Goal: Contribute content: Add original content to the website for others to see

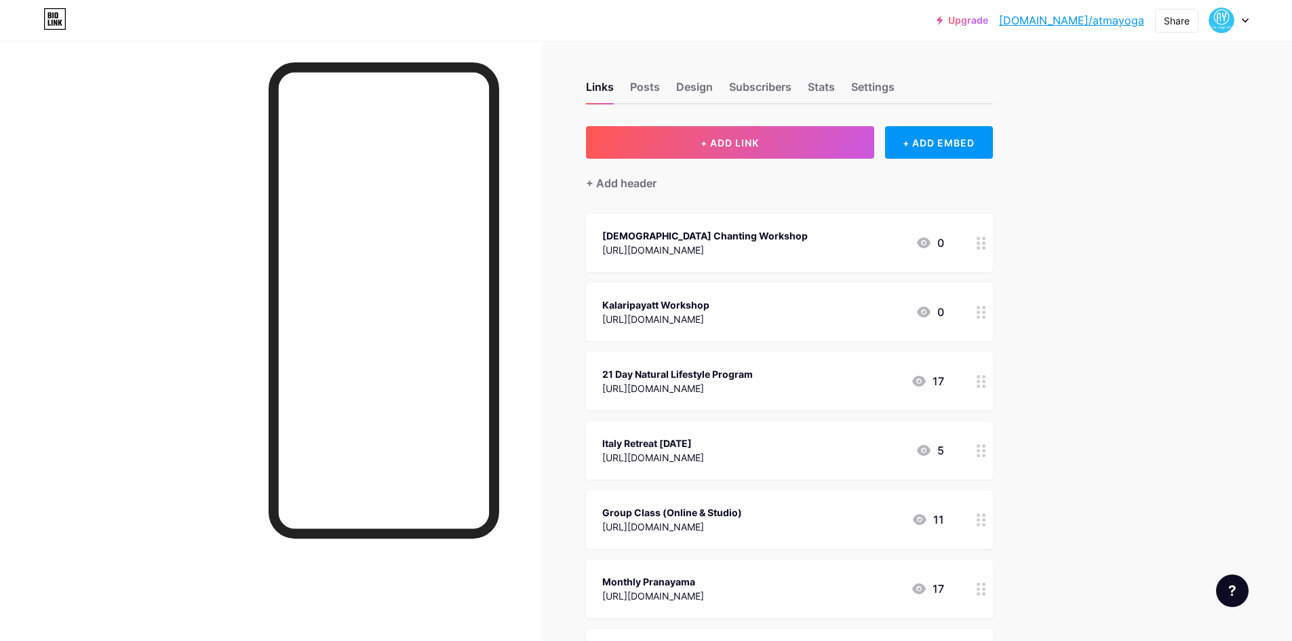
click at [986, 246] on icon at bounding box center [981, 243] width 9 height 13
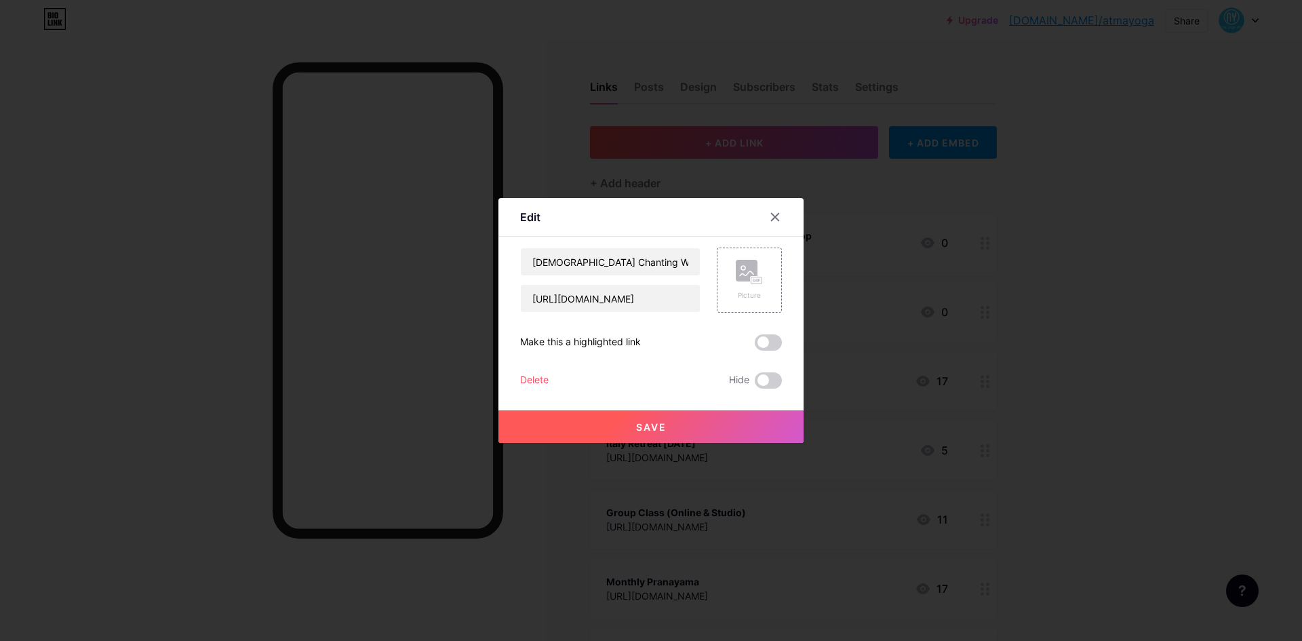
click at [518, 376] on div "Edit Content YouTube Play YouTube video without leaving your page. ADD Vimeo Pl…" at bounding box center [651, 320] width 305 height 245
click at [526, 380] on div "Delete" at bounding box center [534, 380] width 28 height 16
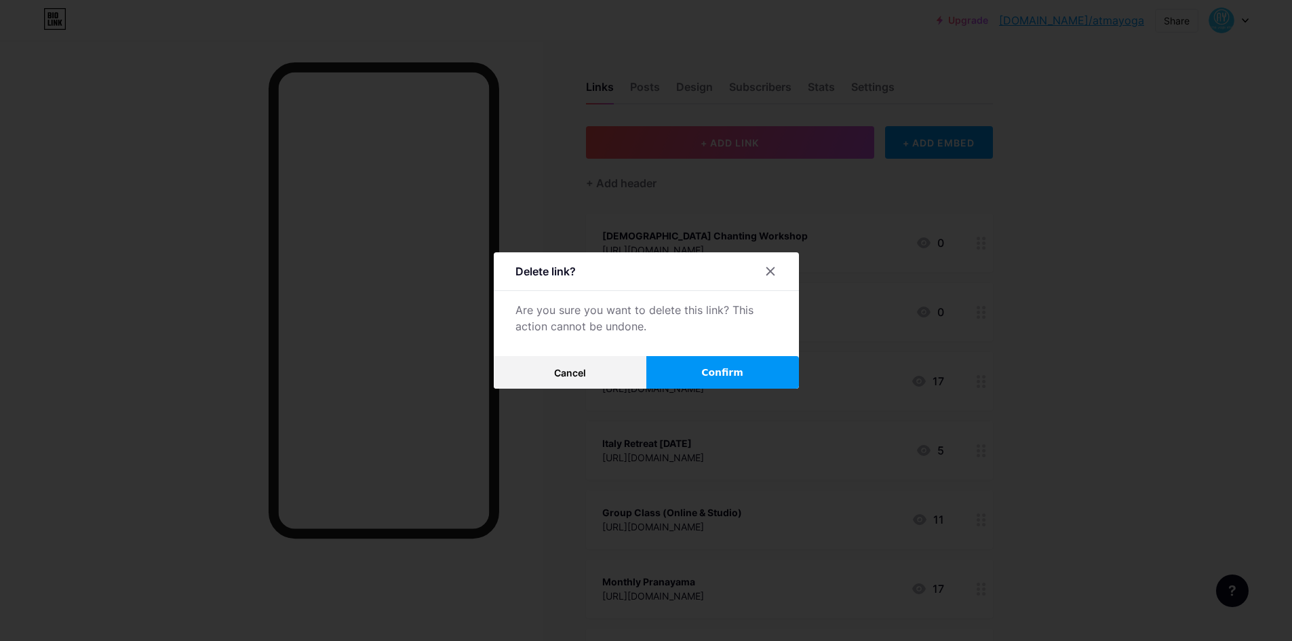
click at [752, 372] on button "Confirm" at bounding box center [722, 372] width 153 height 33
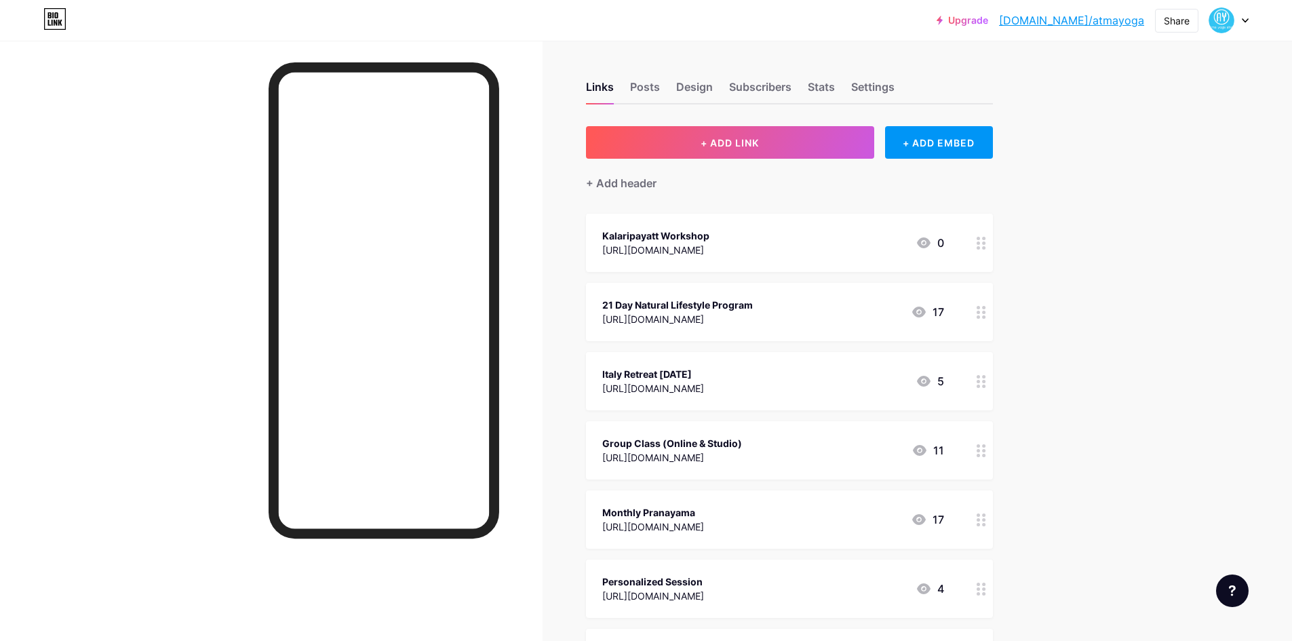
click at [987, 319] on div at bounding box center [981, 312] width 23 height 58
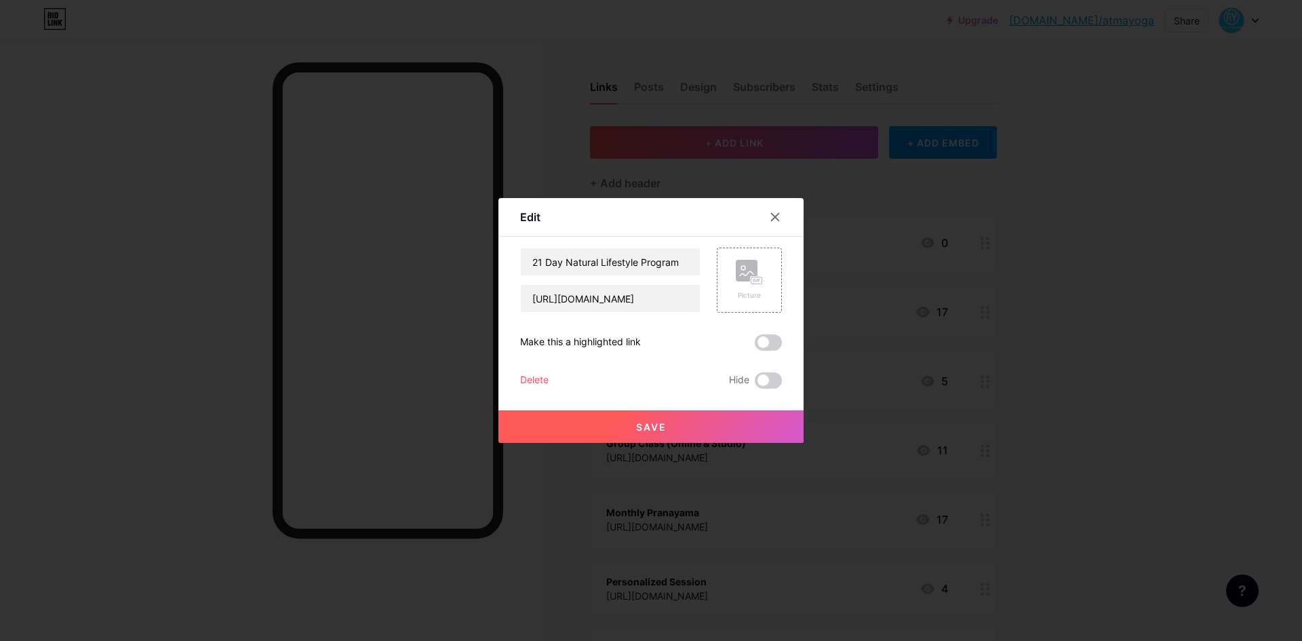
click at [521, 379] on div "Delete" at bounding box center [534, 380] width 28 height 16
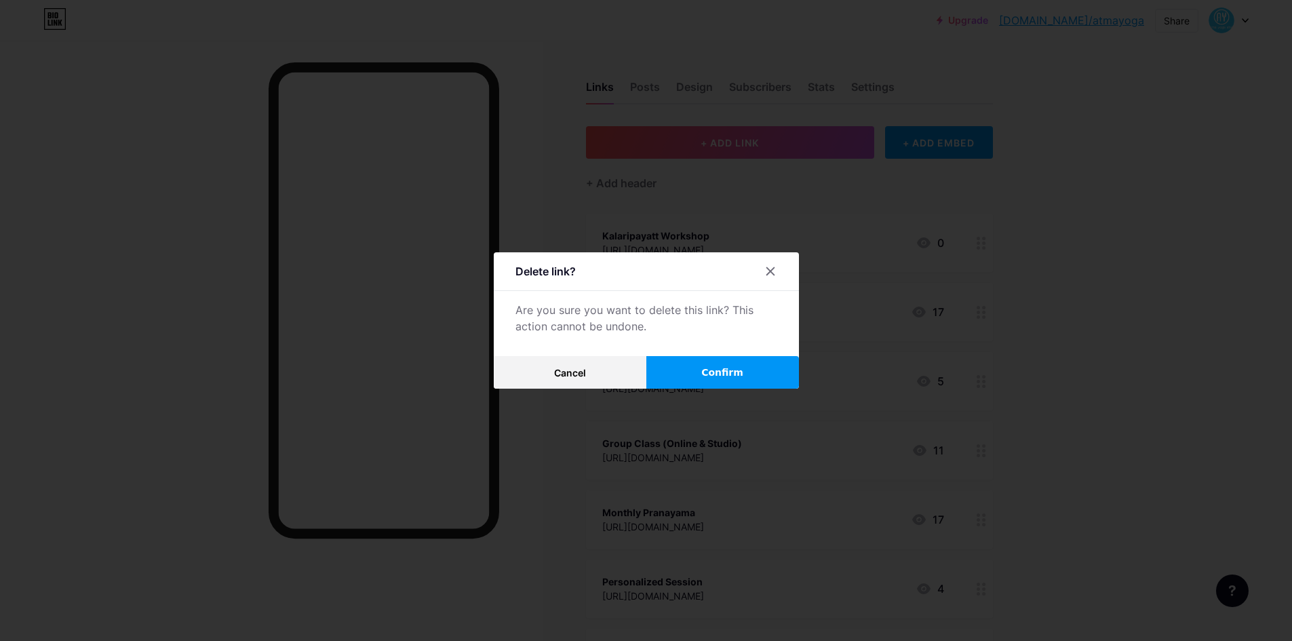
click at [739, 381] on button "Confirm" at bounding box center [722, 372] width 153 height 33
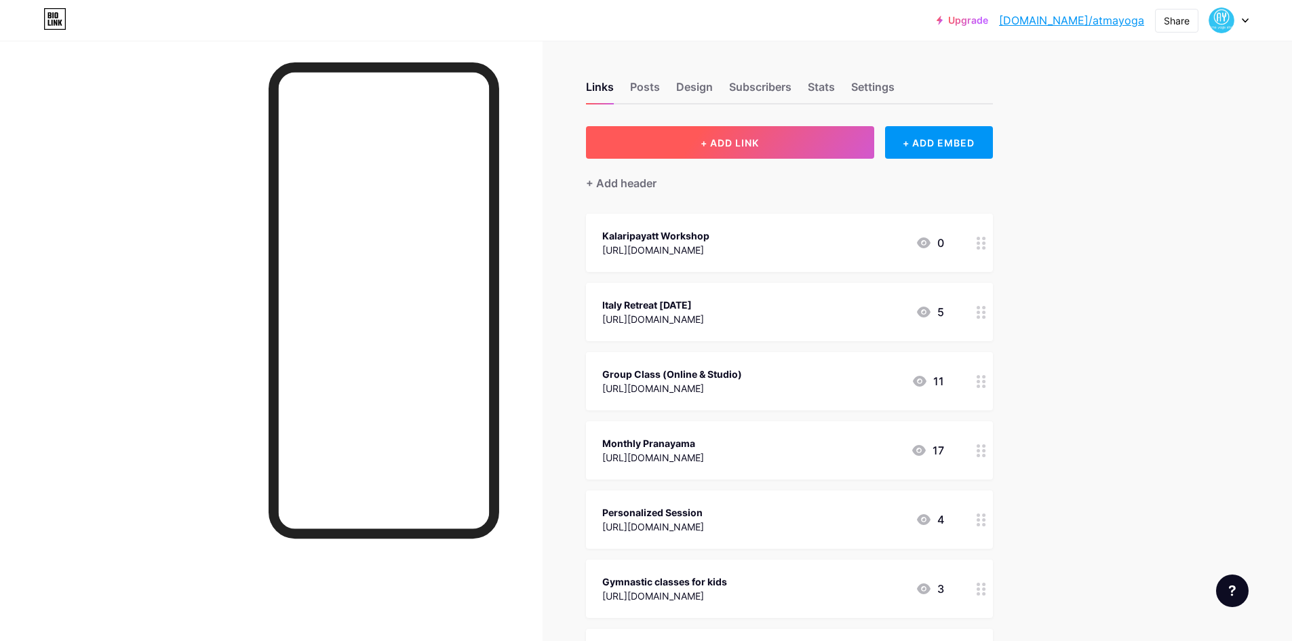
click at [753, 155] on button "+ ADD LINK" at bounding box center [730, 142] width 288 height 33
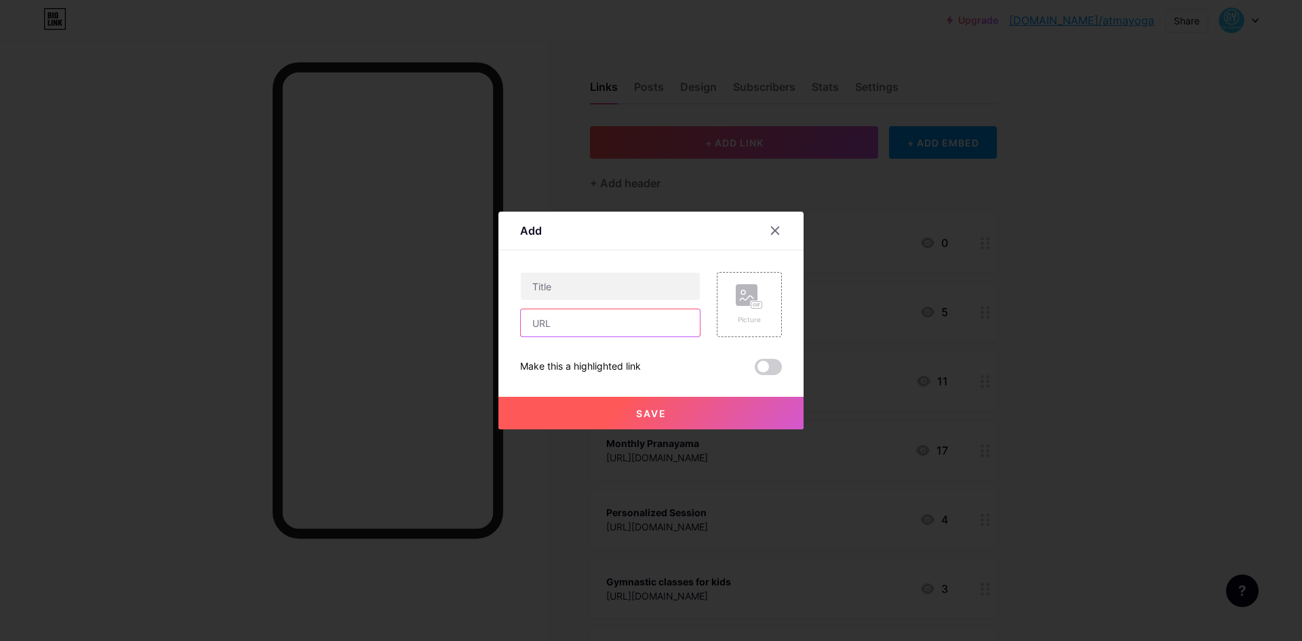
click at [560, 329] on input "text" at bounding box center [610, 322] width 179 height 27
paste input "[URL][DOMAIN_NAME]"
type input "[URL][DOMAIN_NAME]"
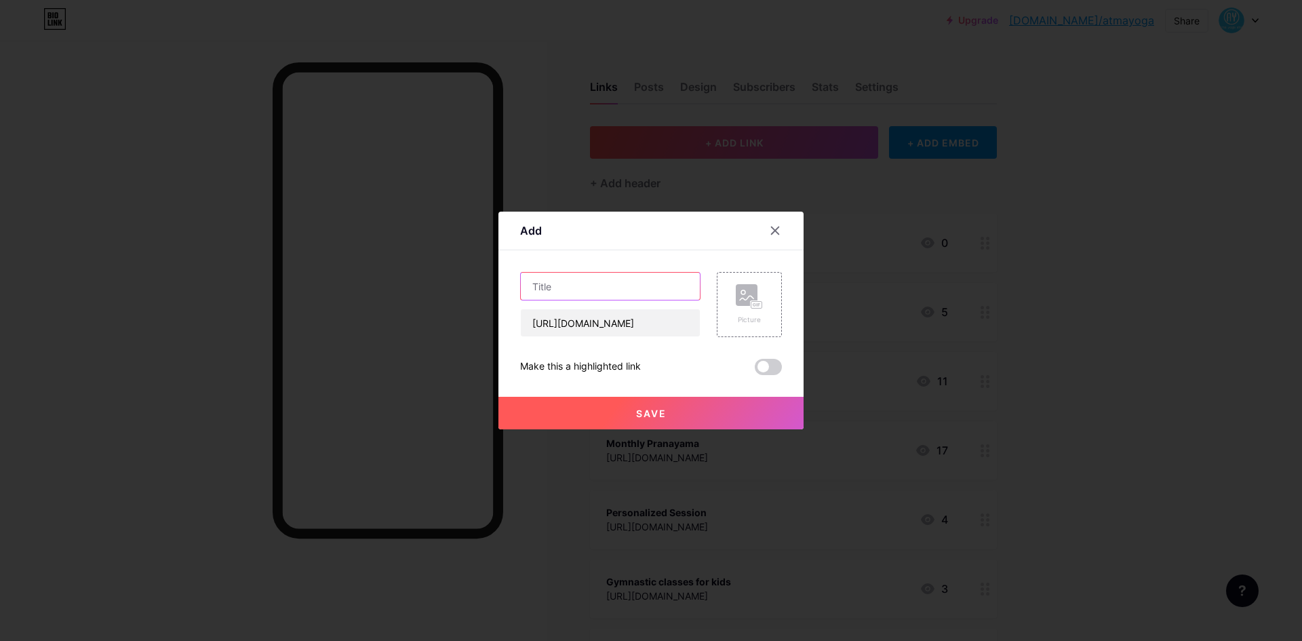
click at [537, 290] on input "text" at bounding box center [610, 286] width 179 height 27
paste input "A Yoga Workshop - Shared Axis with [PERSON_NAME]"
click at [546, 289] on input "A Yoga Workshop - Shared Axis with [PERSON_NAME]" at bounding box center [610, 286] width 179 height 27
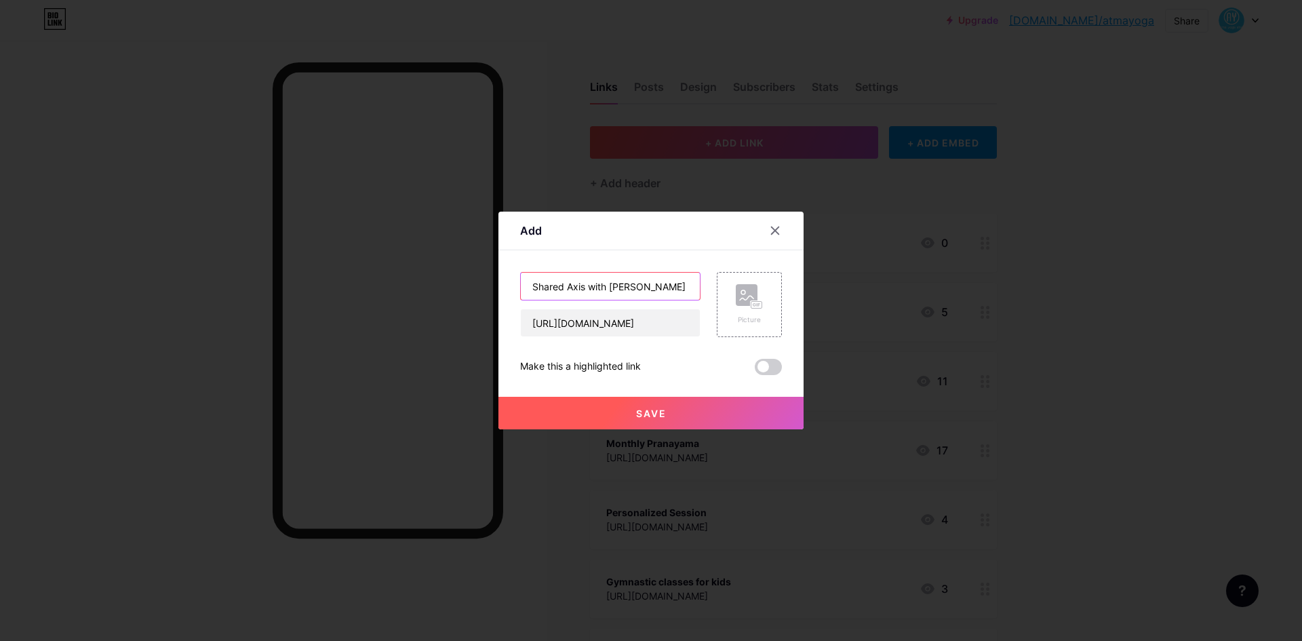
paste input "A Yoga Workshop - Shared Axis with [PERSON_NAME]"
paste input "A Yoga Workshop"
click at [608, 285] on input "Shared Axis with [PERSON_NAME] A Yoga Workshop" at bounding box center [610, 286] width 179 height 27
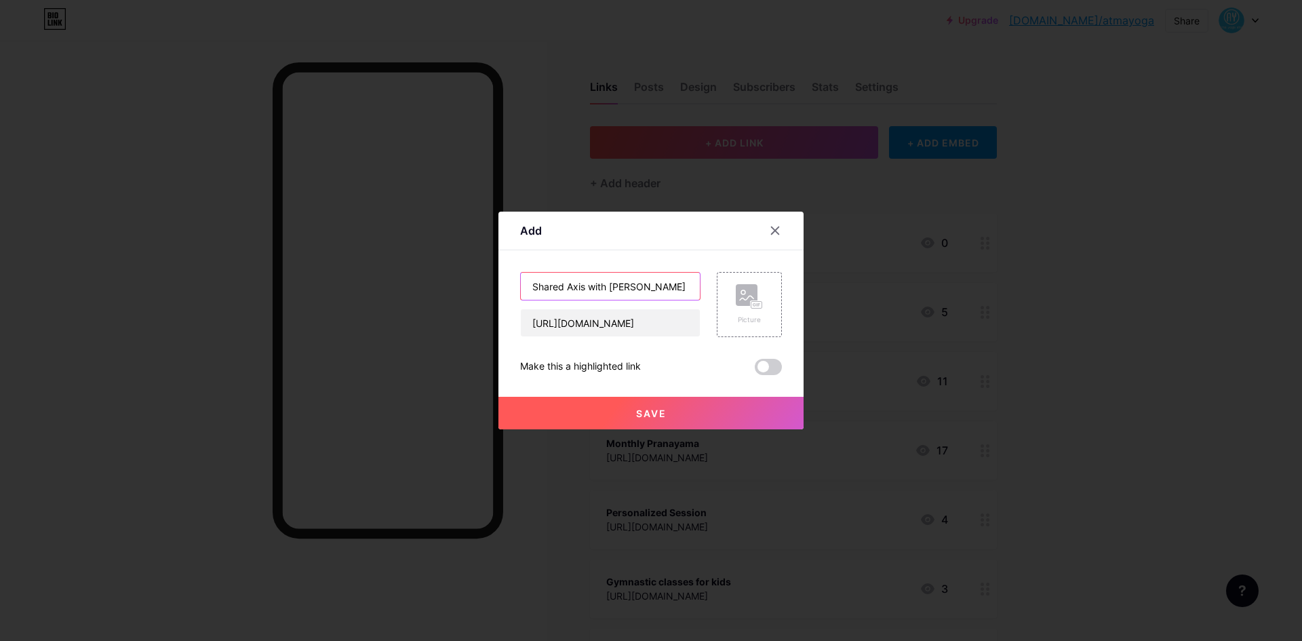
drag, startPoint x: 592, startPoint y: 284, endPoint x: 555, endPoint y: 280, distance: 37.5
click at [406, 286] on div "Add Content YouTube Play YouTube video without leaving your page. ADD Vimeo Pla…" at bounding box center [651, 320] width 1302 height 641
click at [650, 294] on input "Shared Axis with [PERSON_NAME] - A Yoga Workshop" at bounding box center [610, 286] width 179 height 27
drag, startPoint x: 632, startPoint y: 289, endPoint x: 741, endPoint y: 288, distance: 109.2
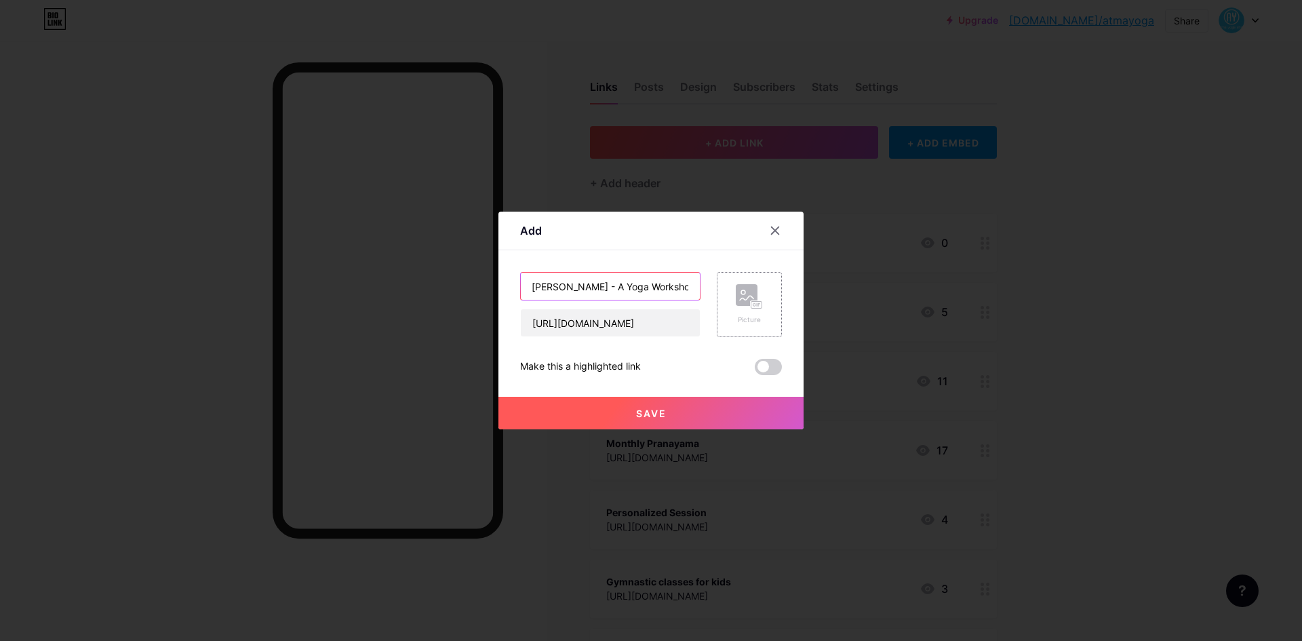
click at [741, 288] on div "Shared Axis with [PERSON_NAME] - A Yoga Workshop [URL][DOMAIN_NAME] Picture" at bounding box center [651, 304] width 262 height 65
type input "Shared Axis with [PERSON_NAME] - A Yoga Workshop"
click at [697, 366] on div "Make this a highlighted link" at bounding box center [651, 367] width 262 height 16
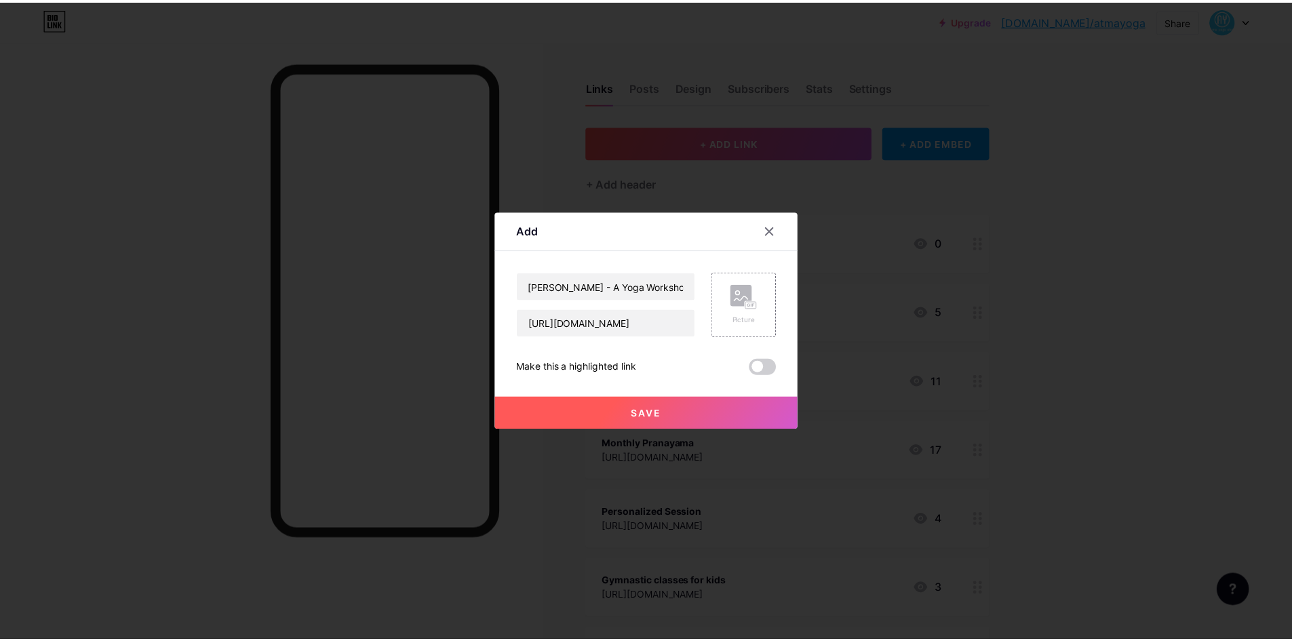
scroll to position [0, 0]
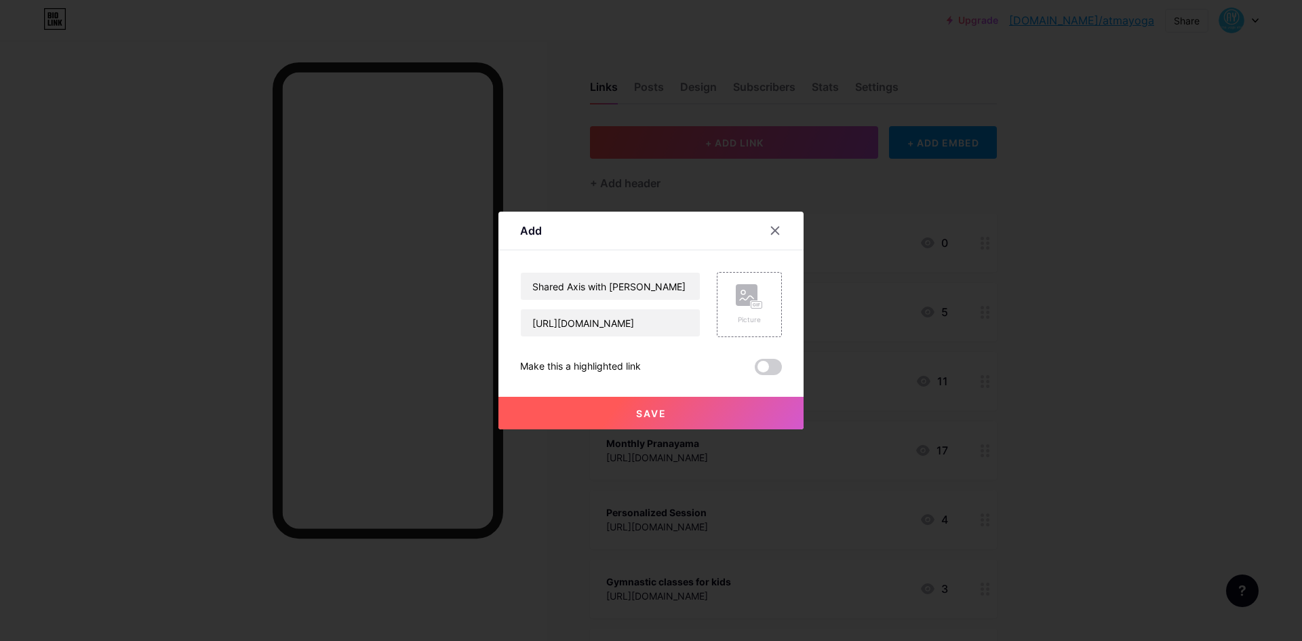
click at [659, 413] on span "Save" at bounding box center [651, 414] width 31 height 12
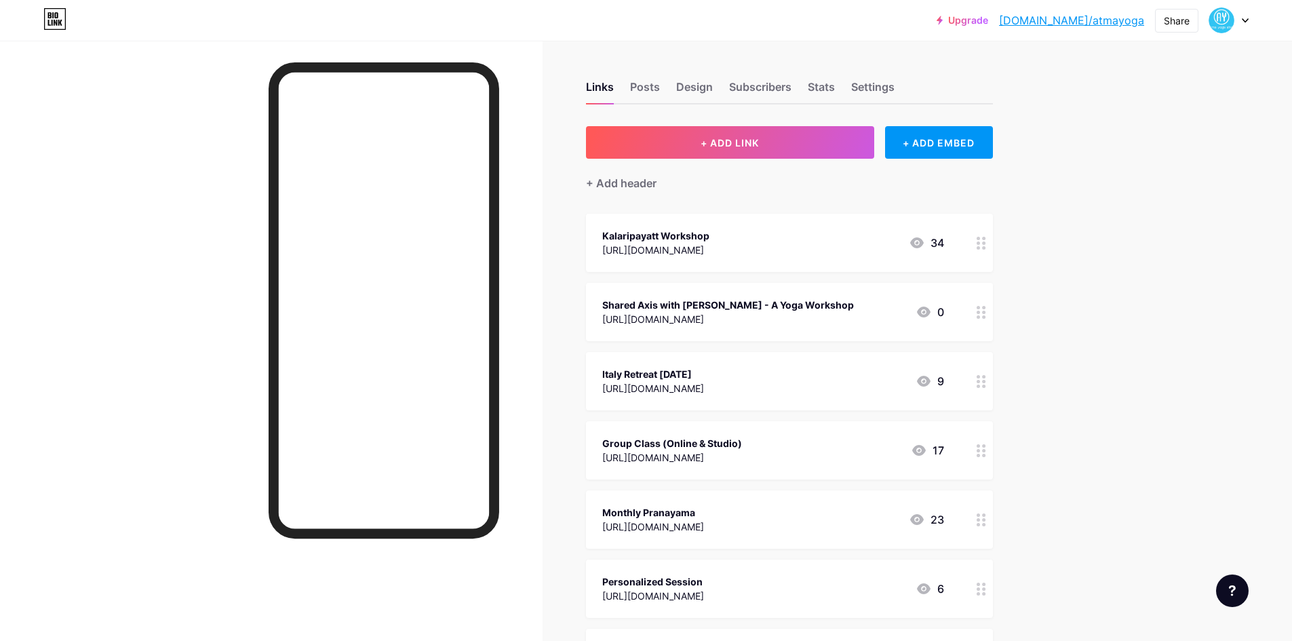
click at [1101, 275] on div "Upgrade [DOMAIN_NAME]/atmayo... [DOMAIN_NAME]/atmayoga Share Switch accounts AT…" at bounding box center [646, 630] width 1292 height 1260
click at [1114, 227] on div "Upgrade [DOMAIN_NAME]/atmayo... [DOMAIN_NAME]/atmayoga Share Switch accounts AT…" at bounding box center [646, 630] width 1292 height 1260
click at [720, 147] on span "+ ADD LINK" at bounding box center [730, 143] width 58 height 12
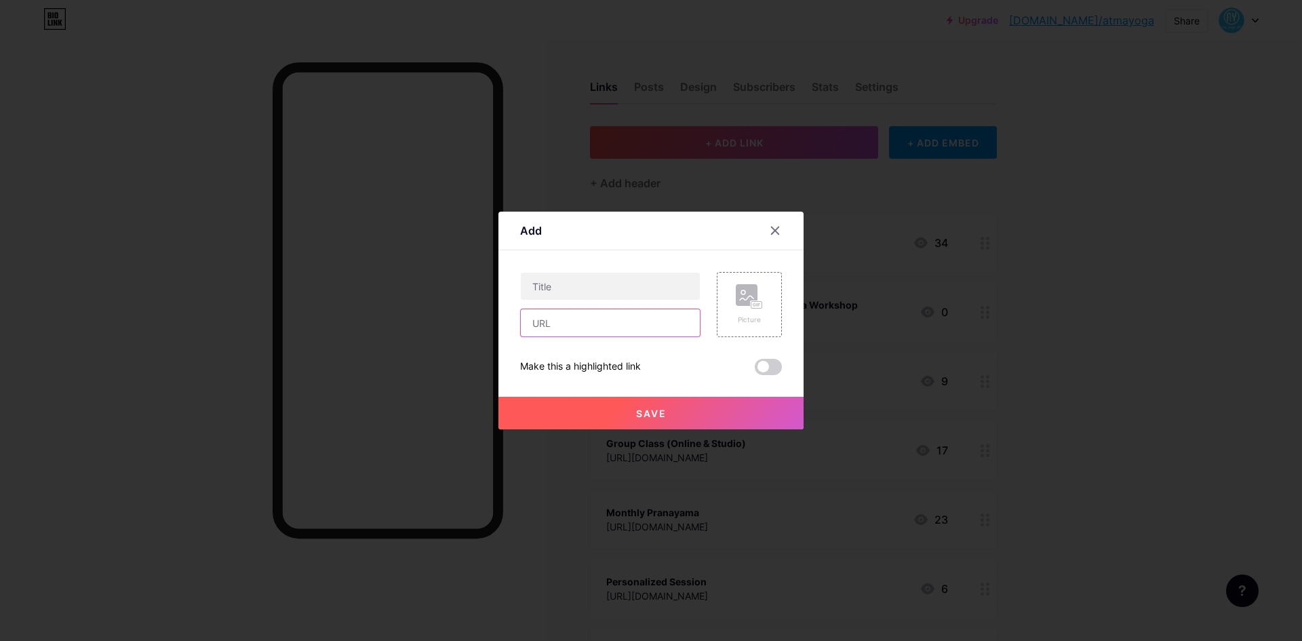
click at [542, 321] on input "text" at bounding box center [610, 322] width 179 height 27
paste input "[URL][DOMAIN_NAME]"
type input "[URL][DOMAIN_NAME]"
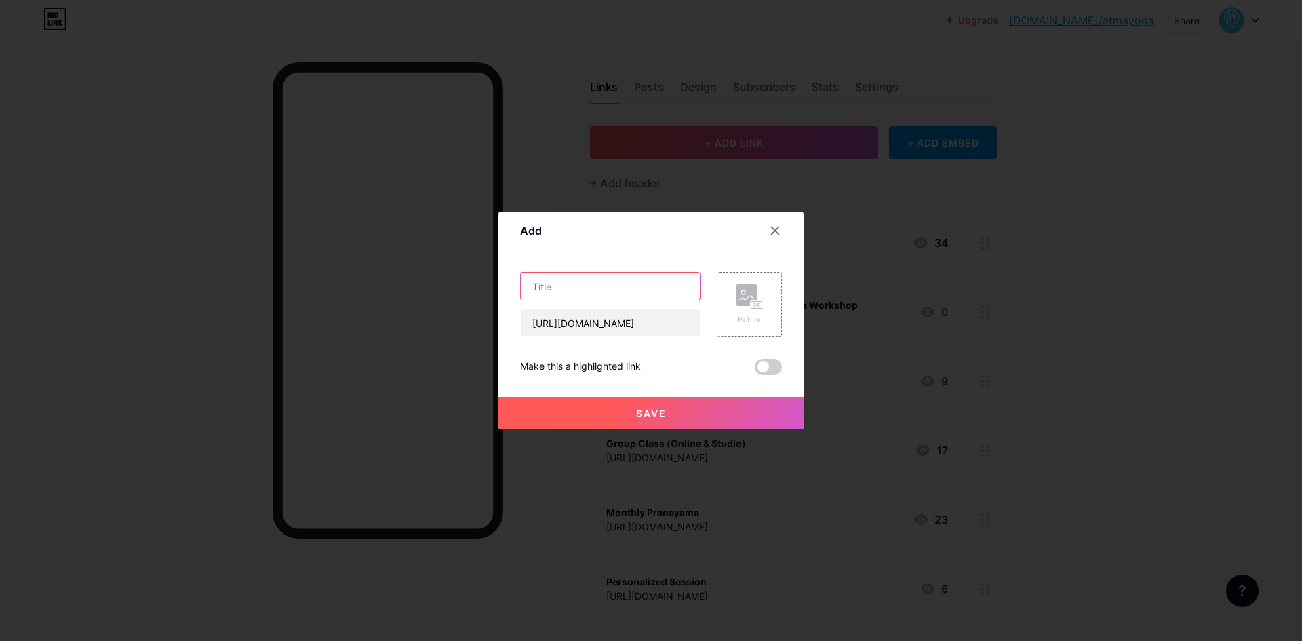
click at [568, 286] on input "text" at bounding box center [610, 286] width 179 height 27
paste input "Yoga Session @Pagir Thiruvanmiyur"
drag, startPoint x: 545, startPoint y: 290, endPoint x: 486, endPoint y: 298, distance: 59.5
click at [486, 298] on div "Add Content YouTube Play YouTube video without leaving your page. ADD Vimeo Pla…" at bounding box center [651, 320] width 1302 height 641
click at [543, 294] on input "Yoga Session @Pagir Thiruvanmiyur" at bounding box center [610, 286] width 179 height 27
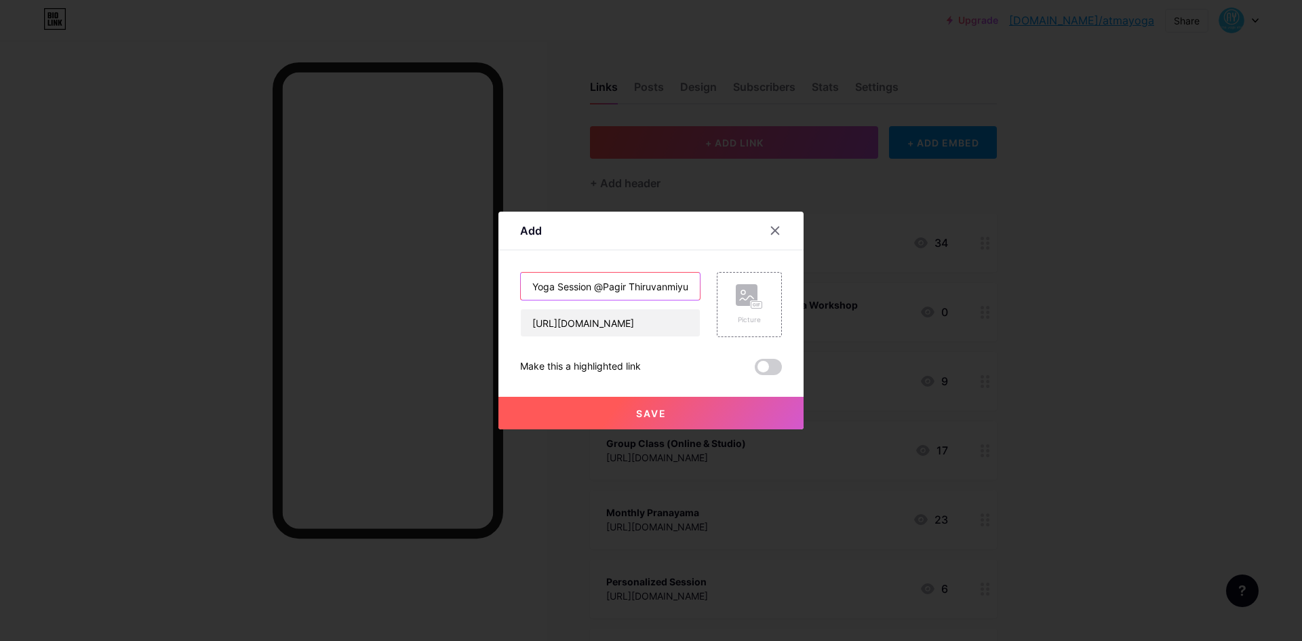
type input "Yoga Session @Pagir Thiruvanmiyur"
click at [647, 416] on span "Save" at bounding box center [651, 414] width 31 height 12
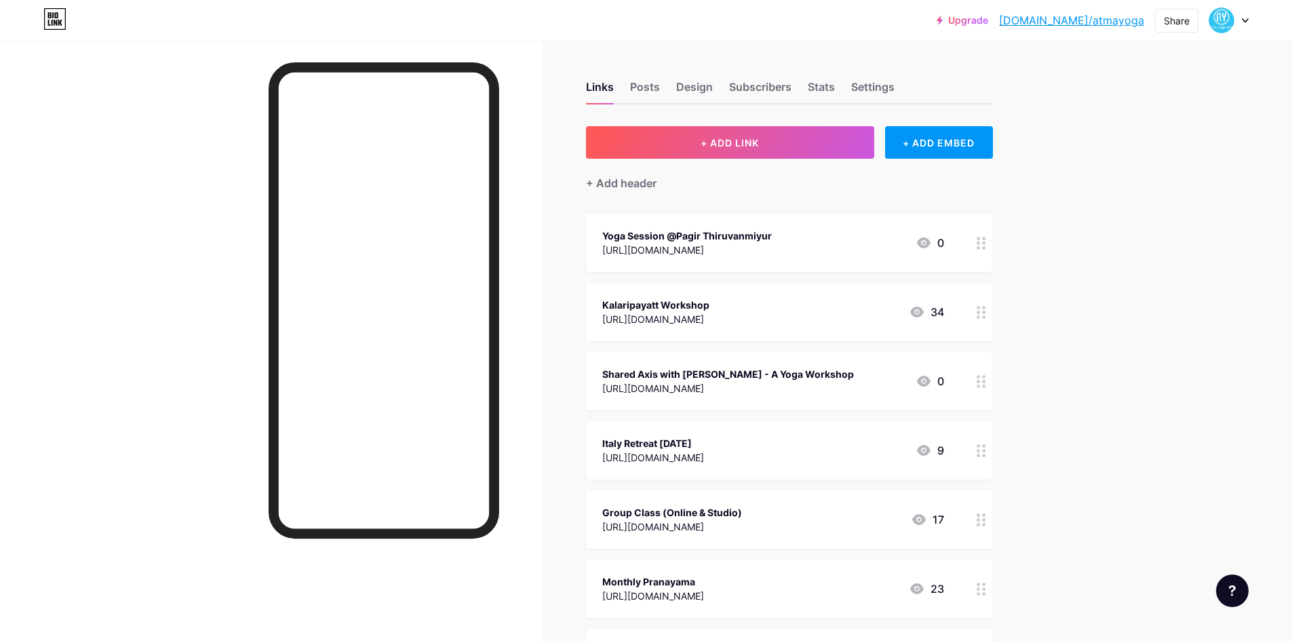
click at [979, 248] on div at bounding box center [981, 243] width 23 height 58
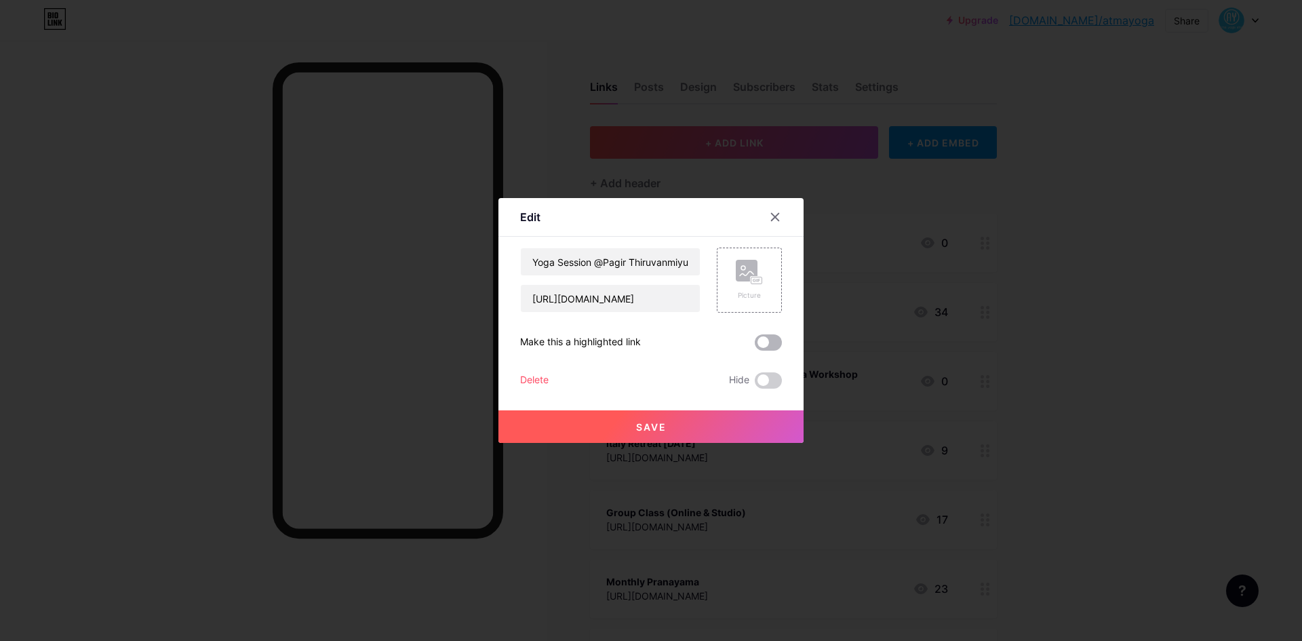
click at [777, 342] on span at bounding box center [768, 342] width 27 height 16
click at [755, 346] on input "checkbox" at bounding box center [755, 346] width 0 height 0
click at [655, 423] on span "Save" at bounding box center [651, 427] width 31 height 12
